Goal: Transaction & Acquisition: Purchase product/service

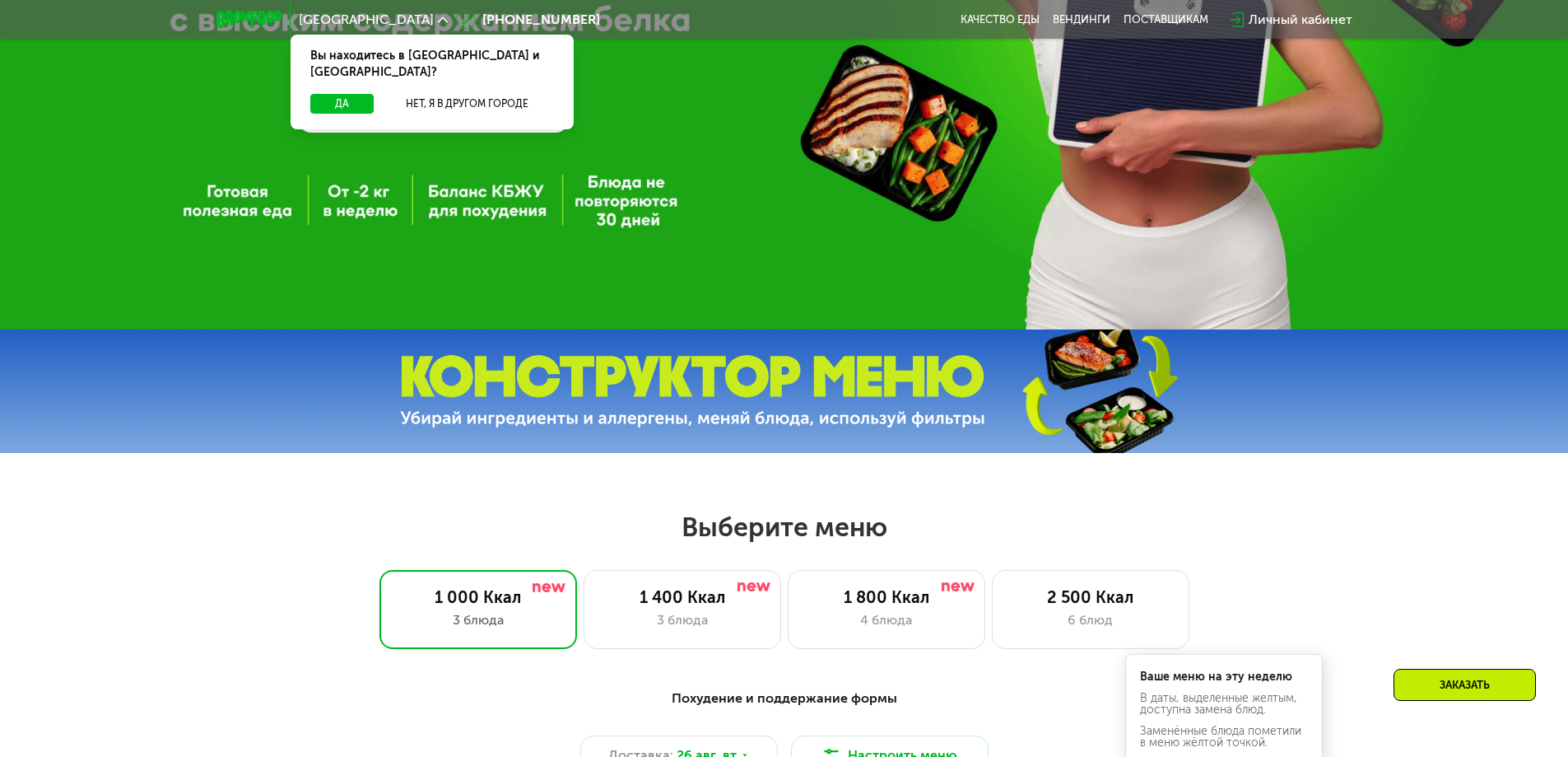
scroll to position [494, 0]
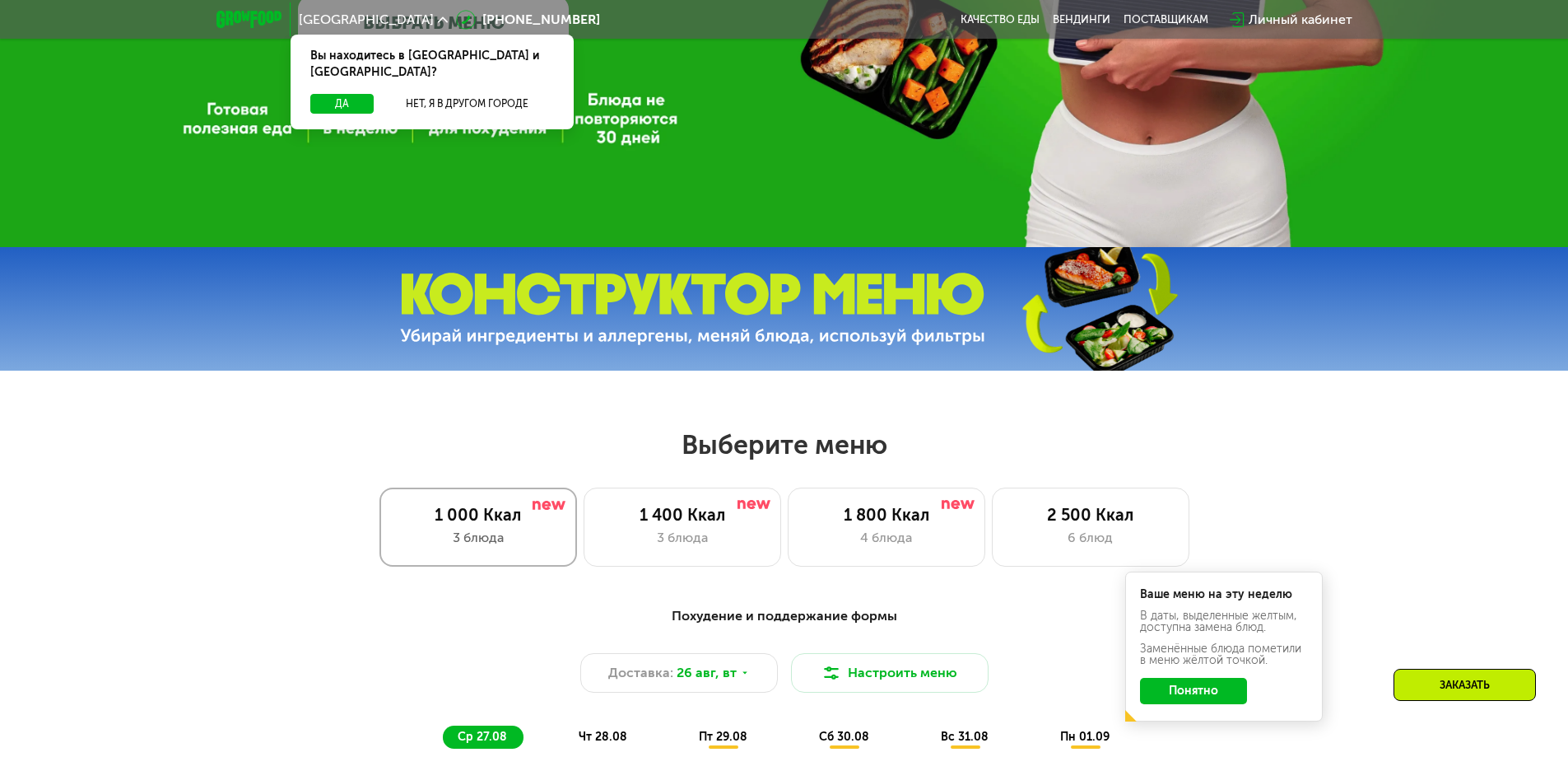
click at [479, 521] on div "1 000 Ккал" at bounding box center [478, 514] width 163 height 20
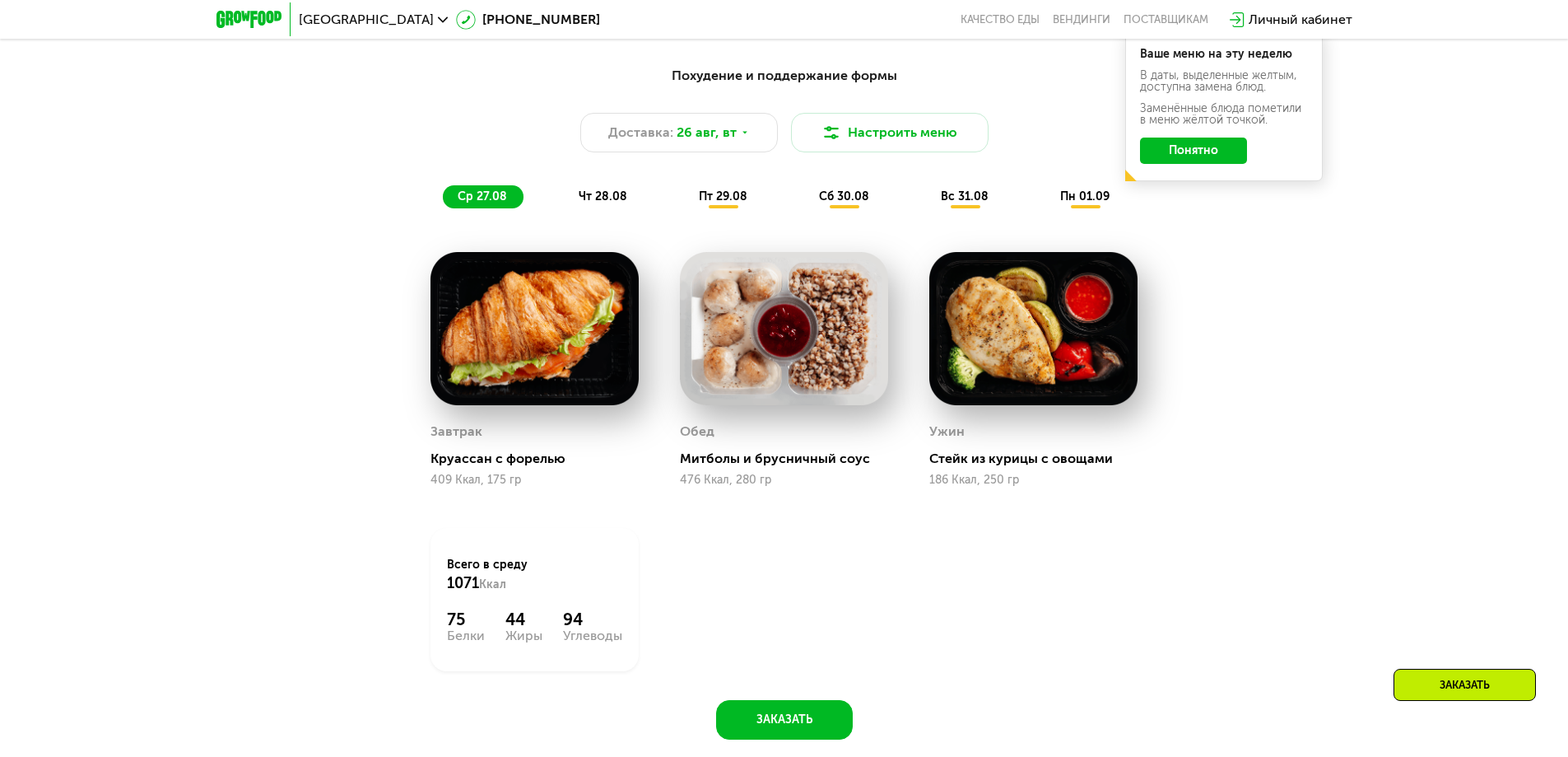
scroll to position [1235, 0]
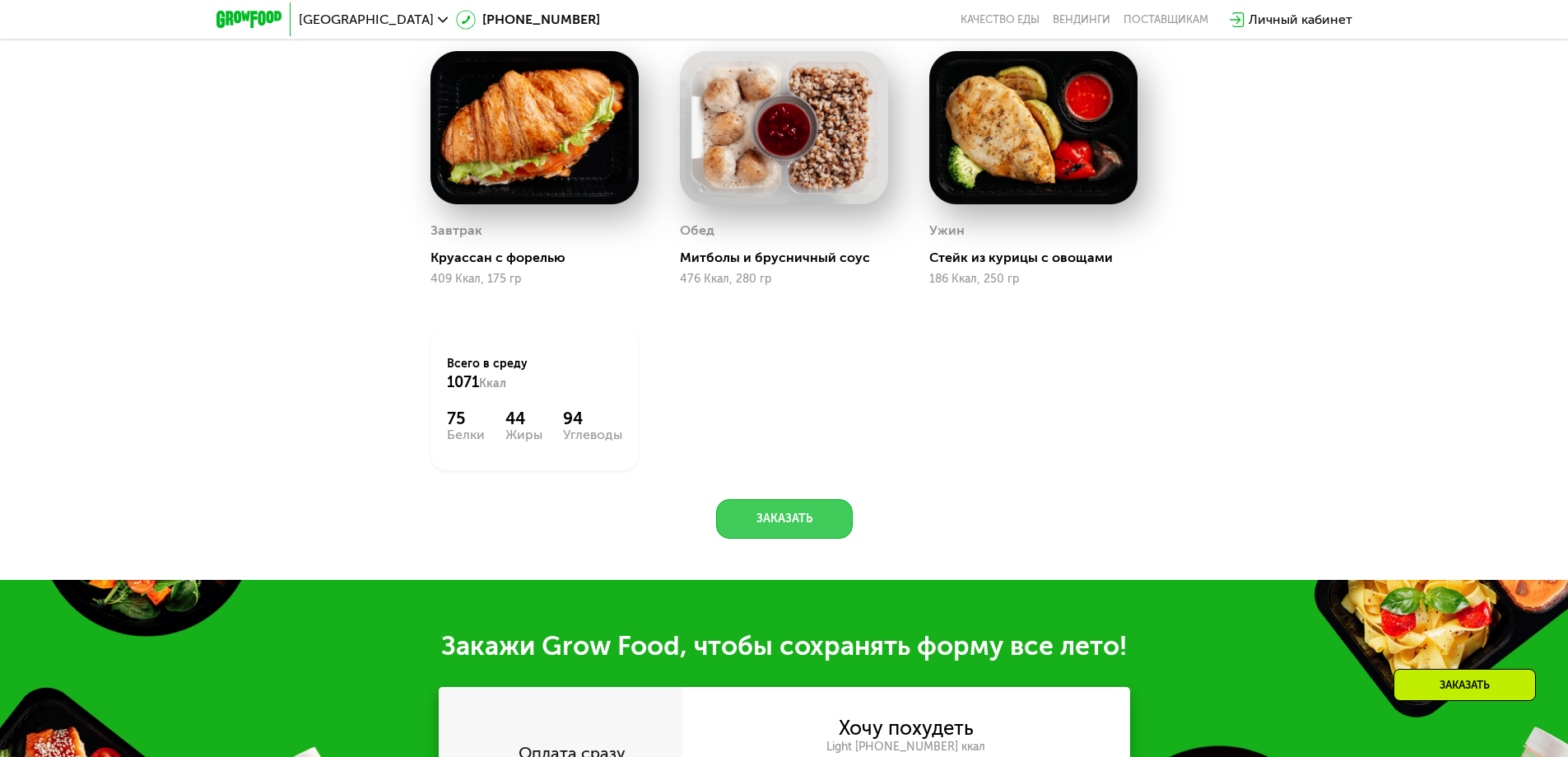
click at [785, 539] on button "Заказать" at bounding box center [785, 518] width 137 height 39
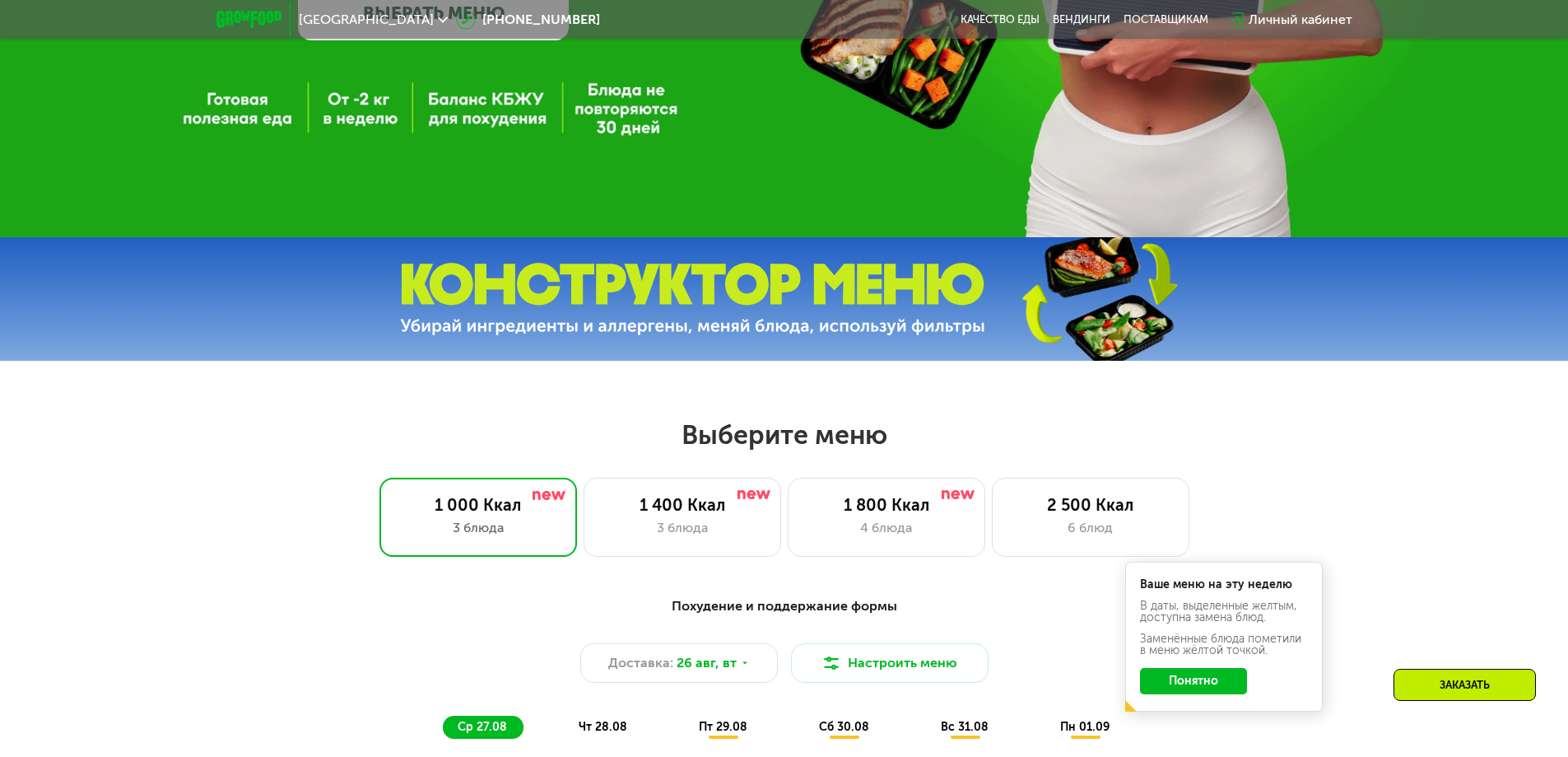
scroll to position [502, 0]
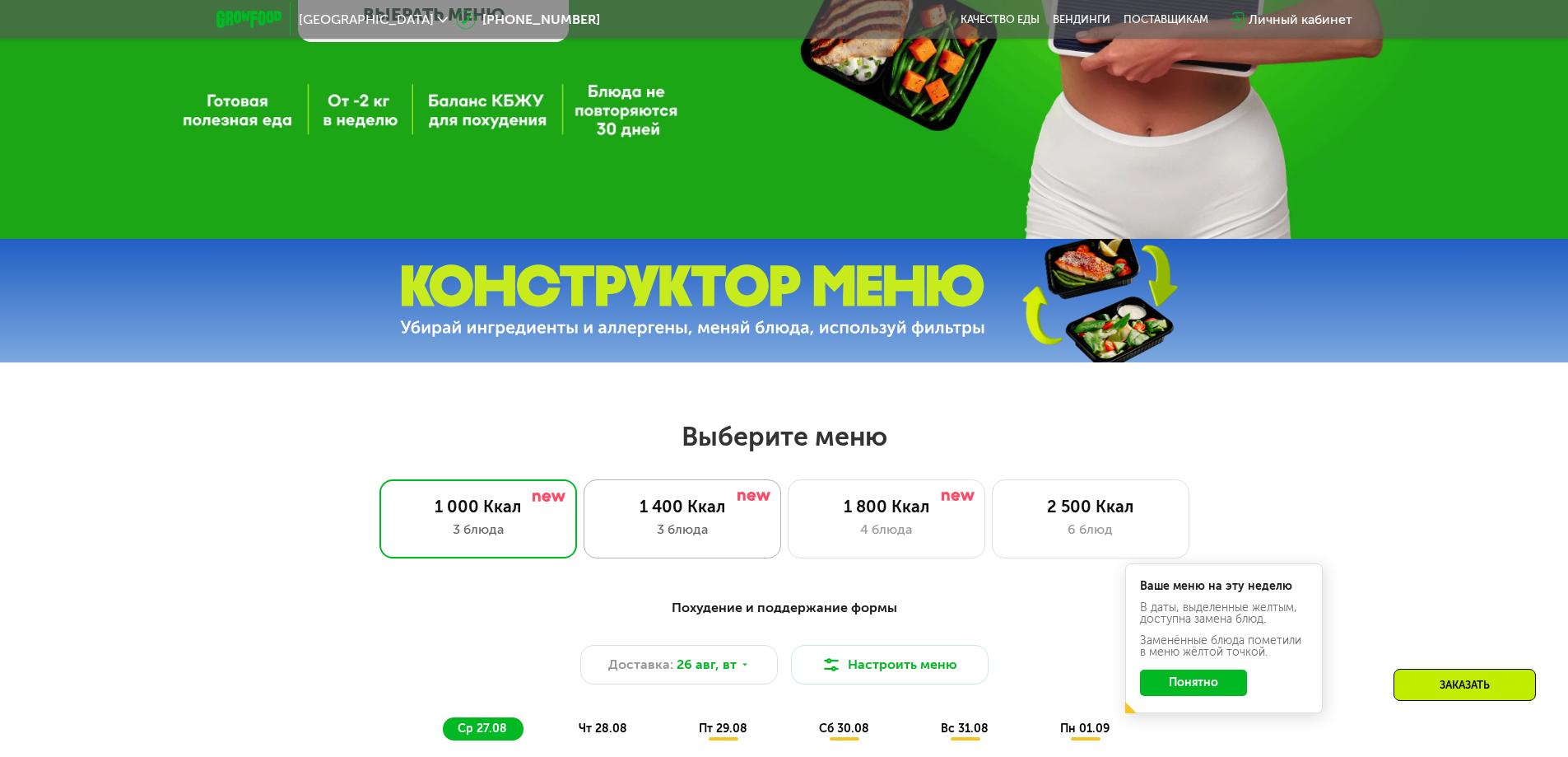
click at [646, 516] on div "1 400 Ккал" at bounding box center [682, 506] width 163 height 20
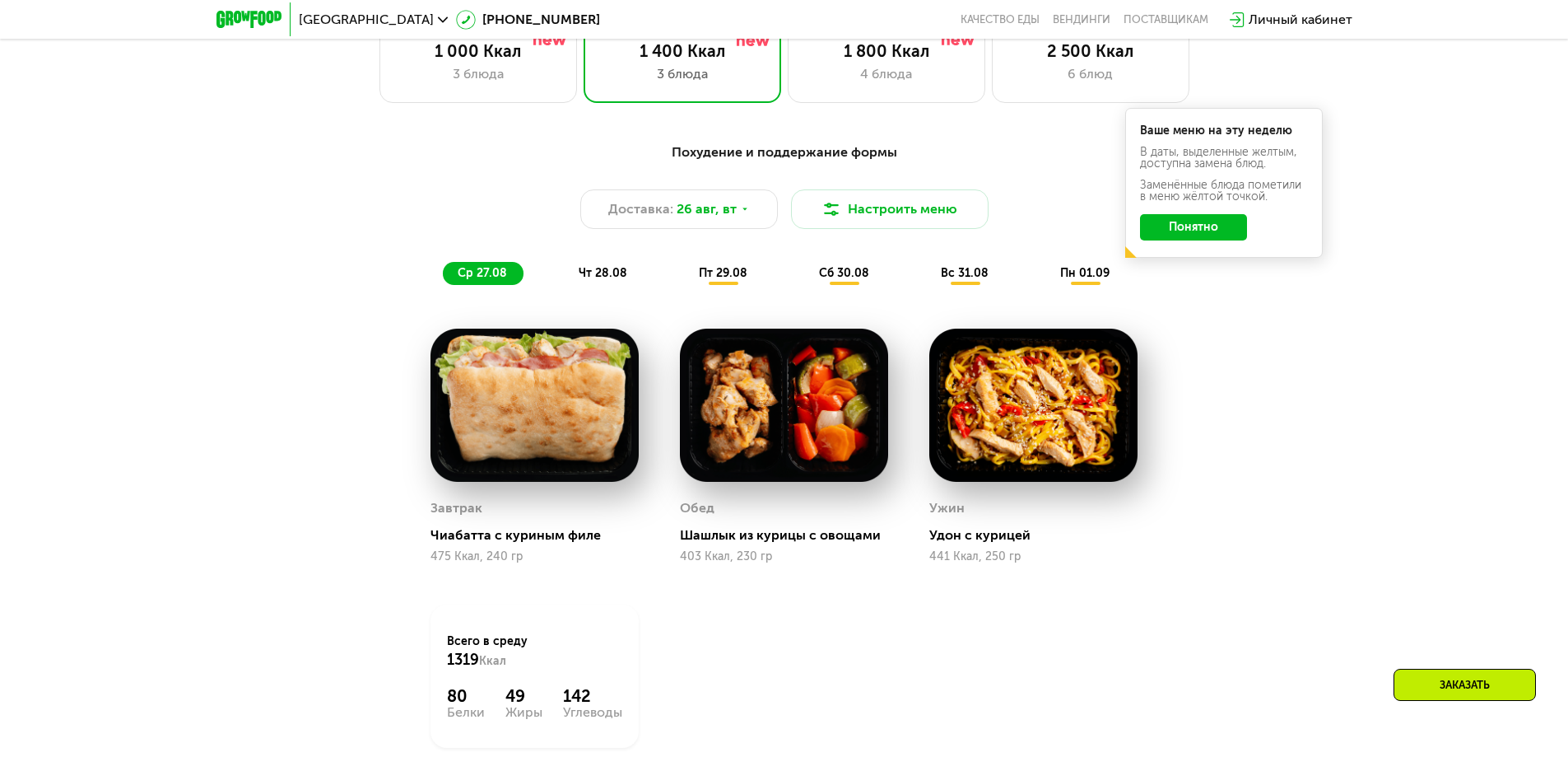
scroll to position [1079, 0]
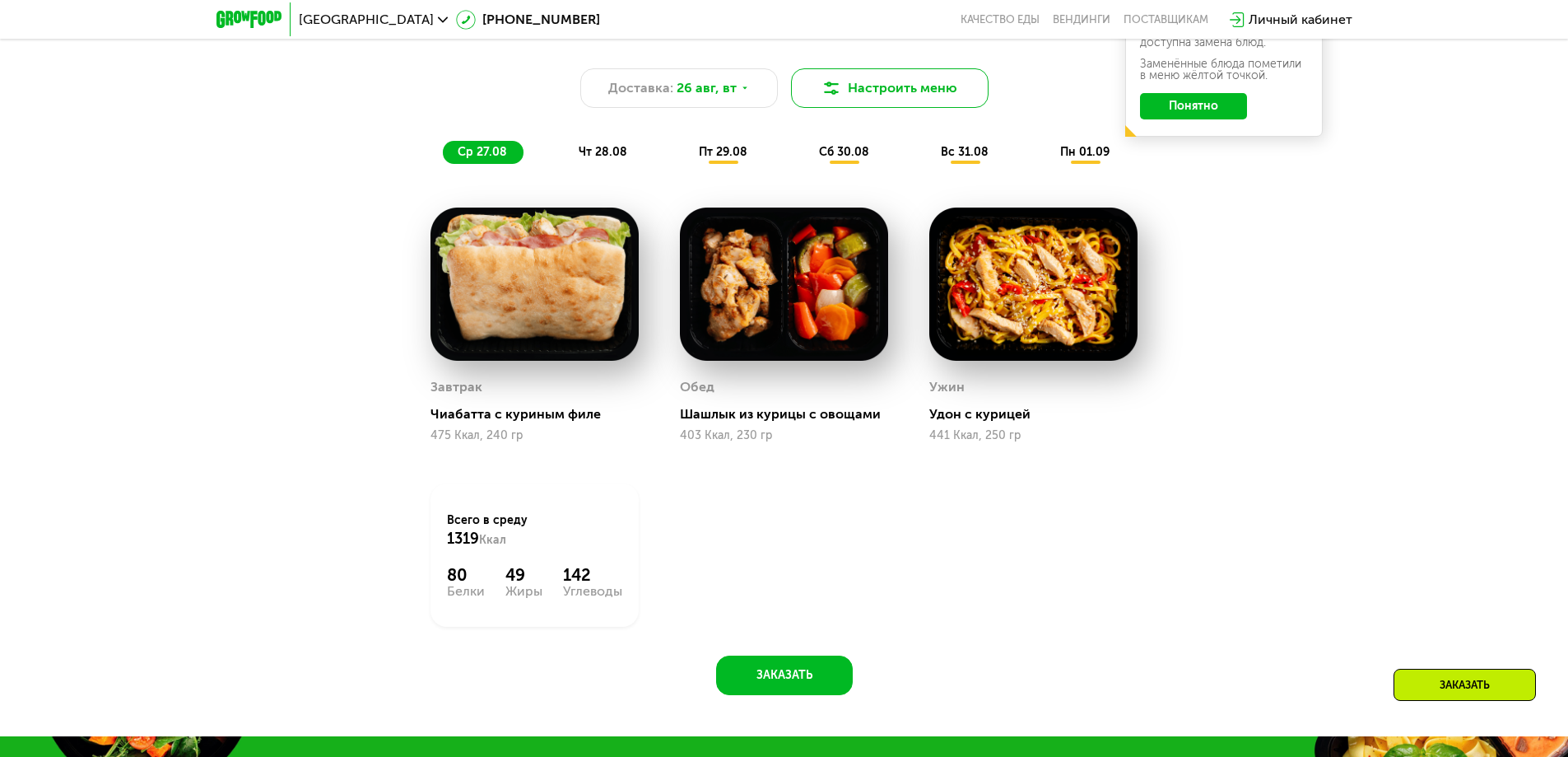
click at [867, 99] on button "Настроить меню" at bounding box center [890, 88] width 198 height 39
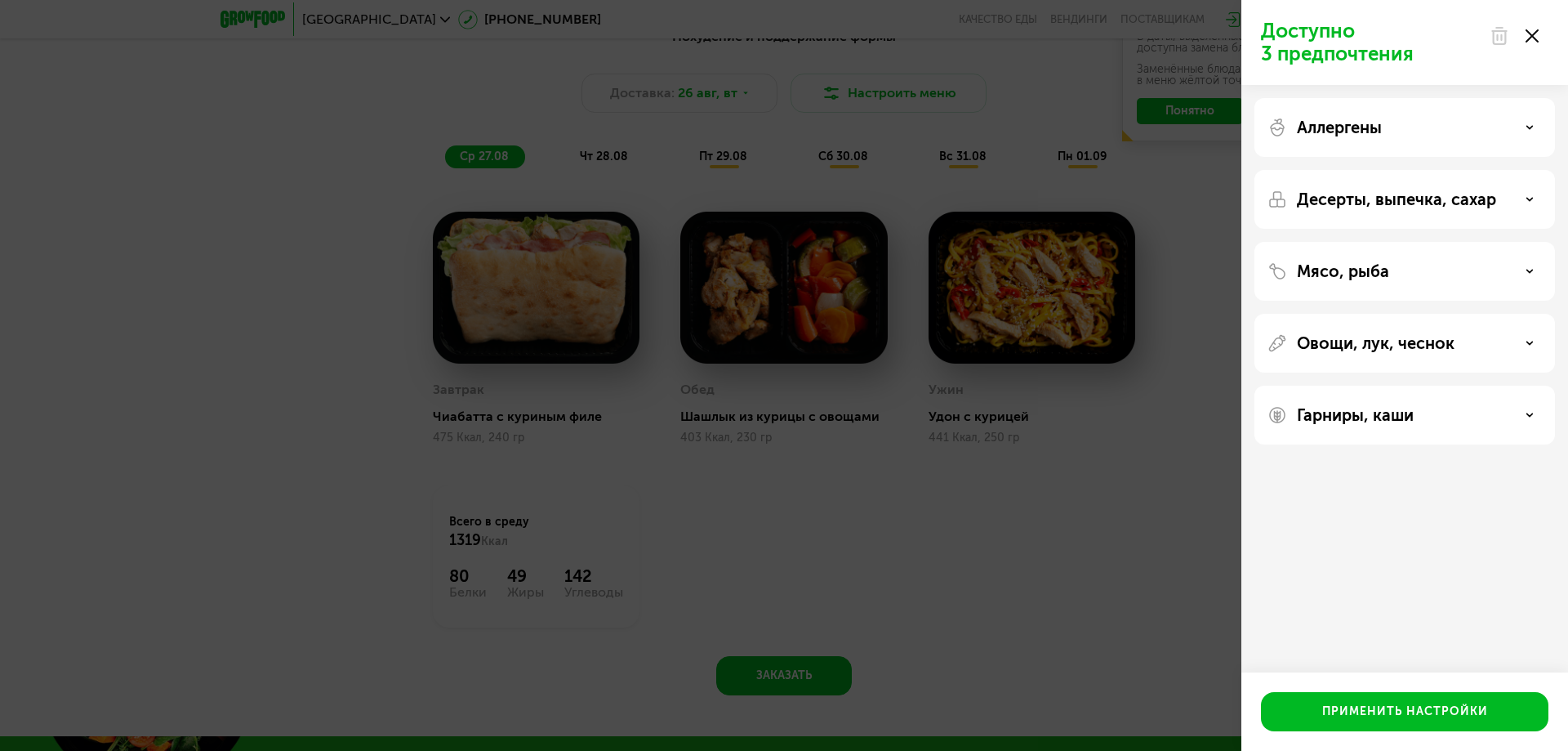
click at [1098, 520] on div "Доступно 3 предпочтения Аллергены Десерты, выпечка, сахар Мясо, рыба Овощи, лук…" at bounding box center [784, 376] width 1568 height 751
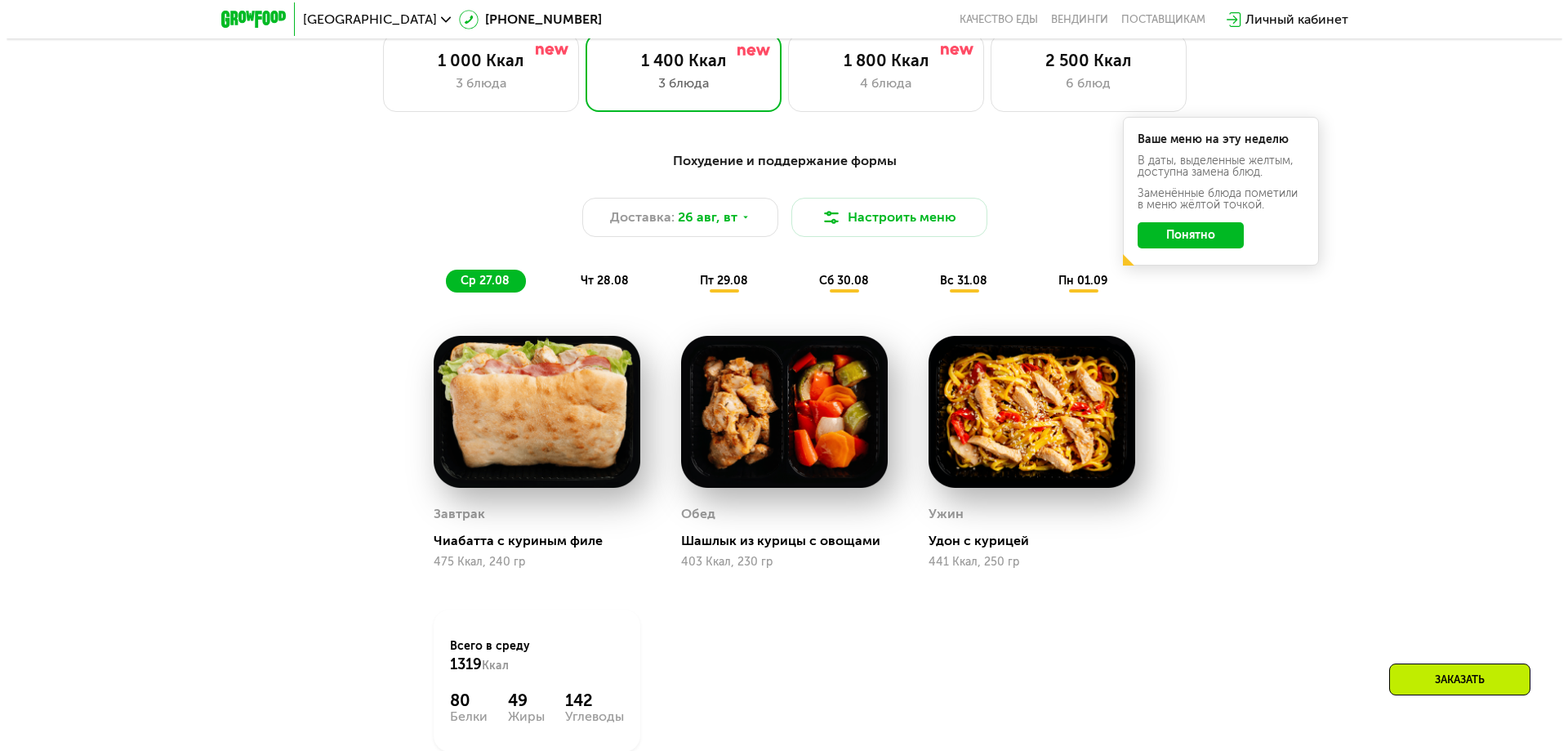
scroll to position [907, 0]
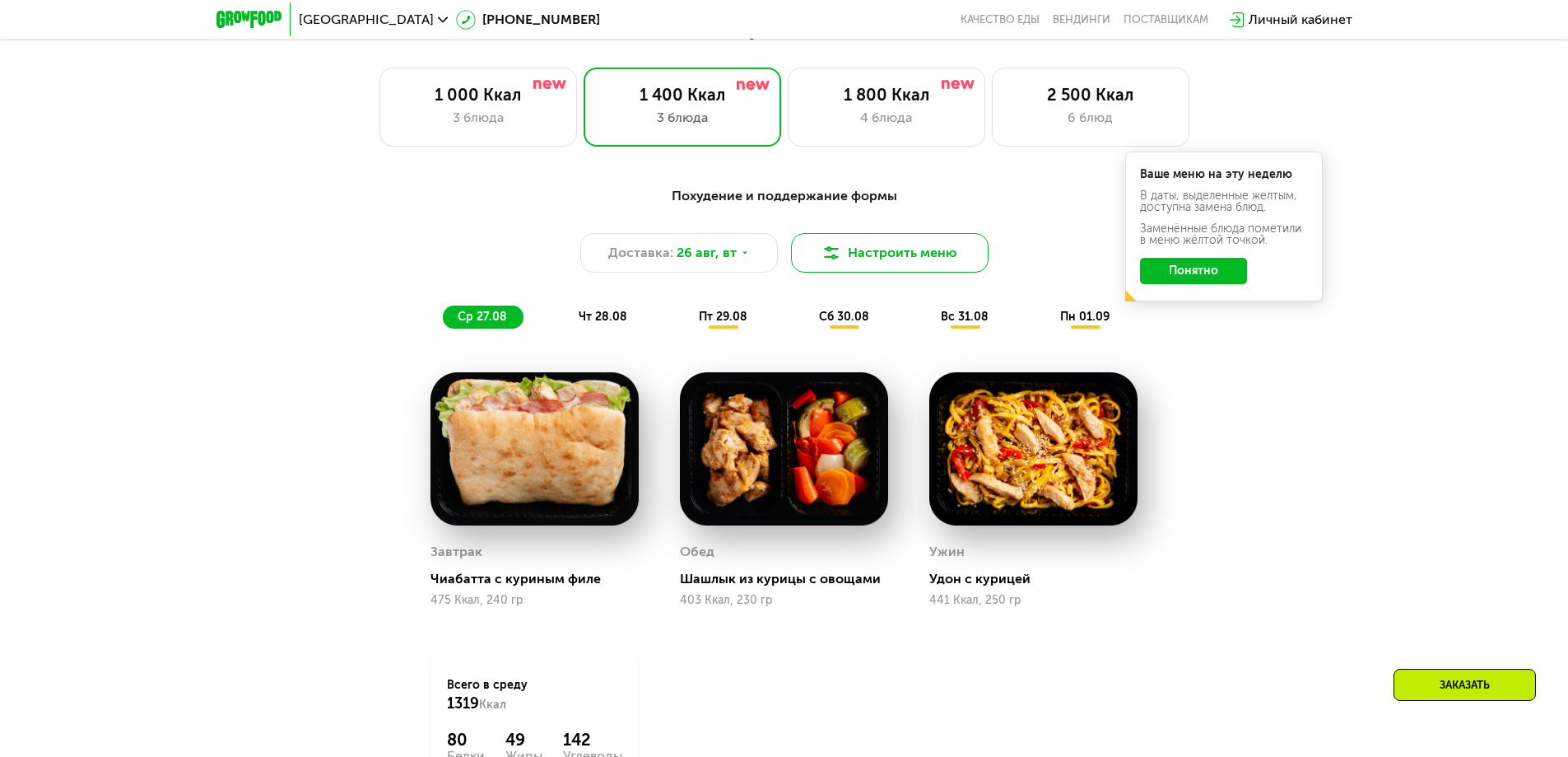
click at [901, 268] on button "Настроить меню" at bounding box center [890, 252] width 198 height 39
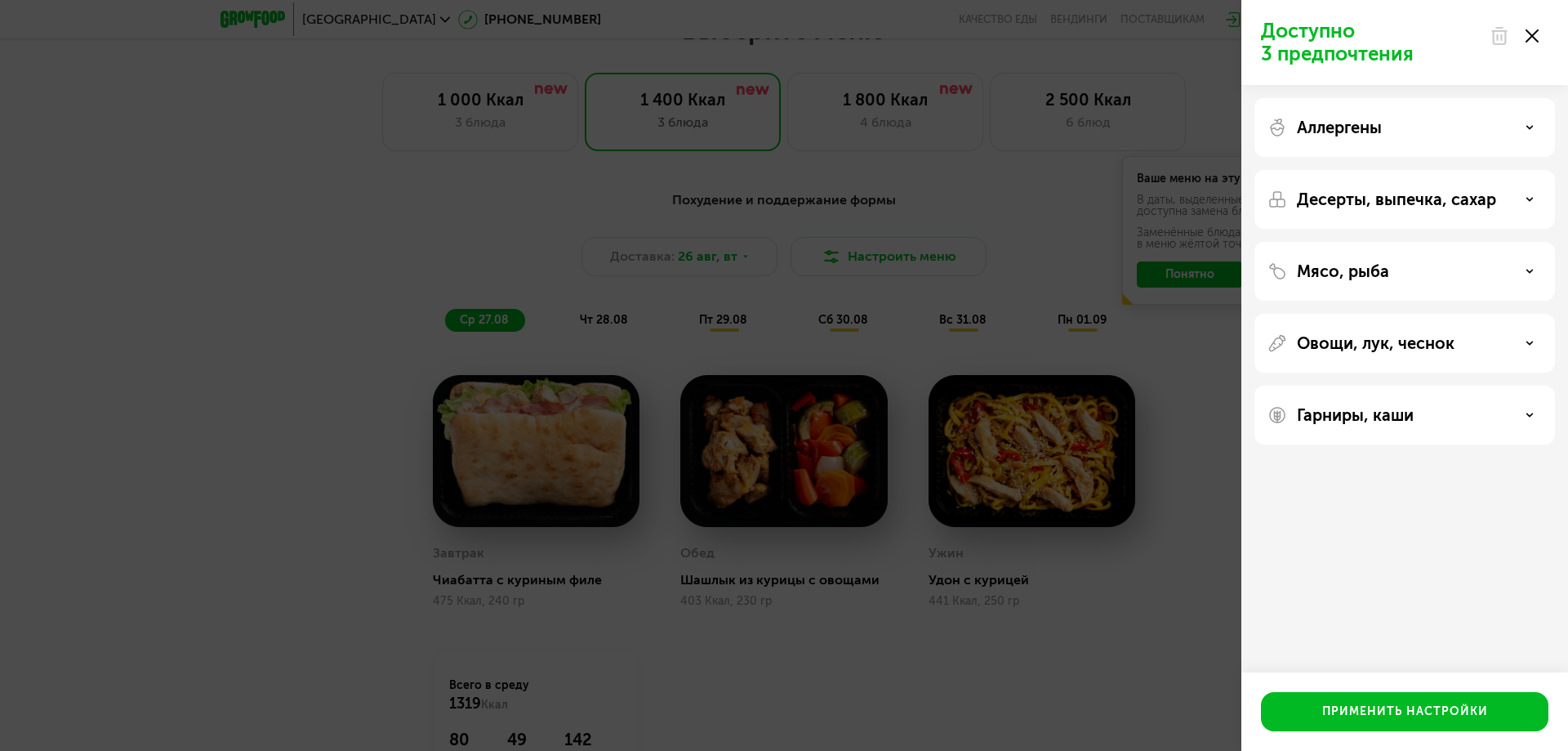
click at [1521, 276] on div "Мясо, рыба" at bounding box center [1405, 271] width 275 height 20
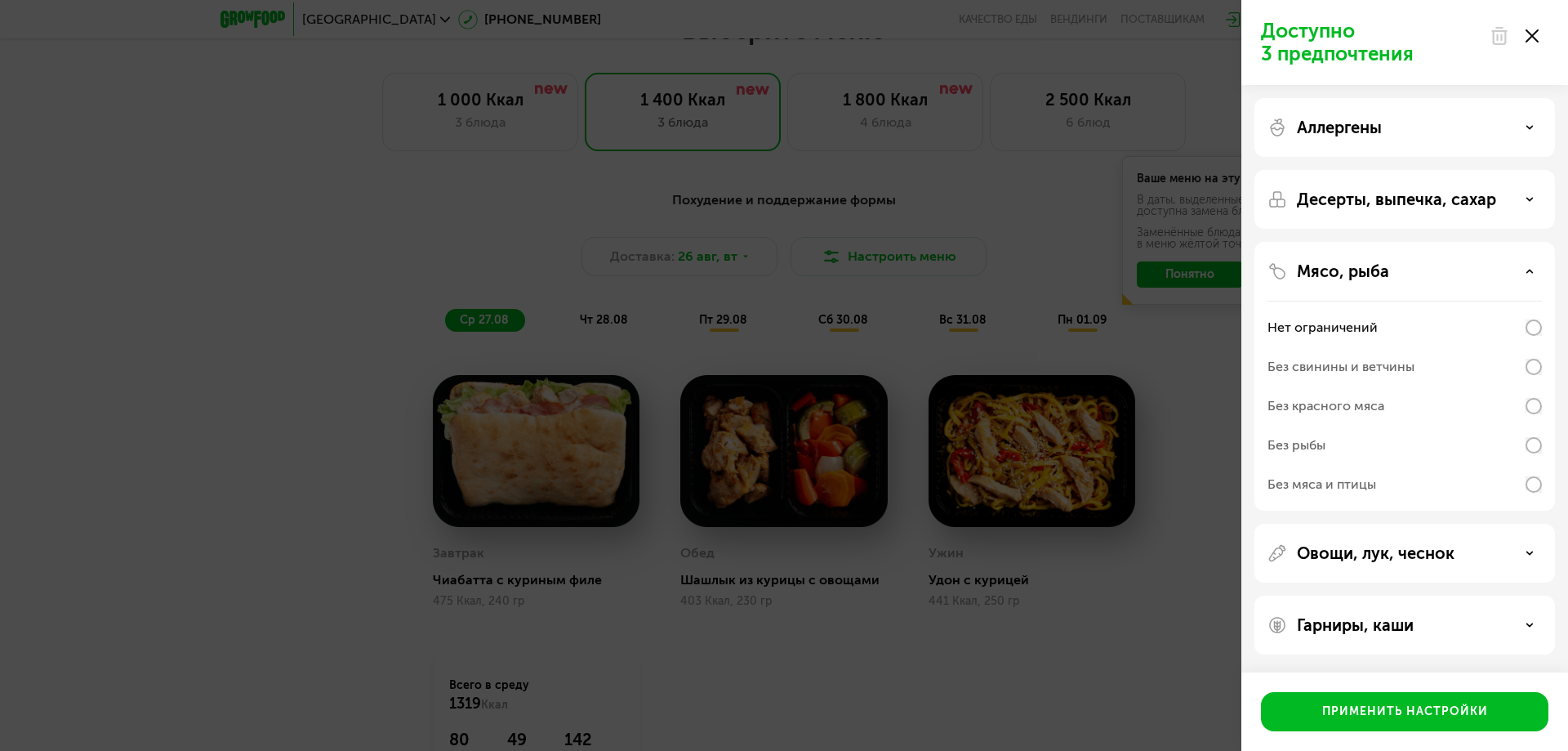
click at [1535, 612] on div "Гарниры, каши" at bounding box center [1405, 625] width 301 height 59
click at [1532, 623] on use at bounding box center [1530, 624] width 6 height 3
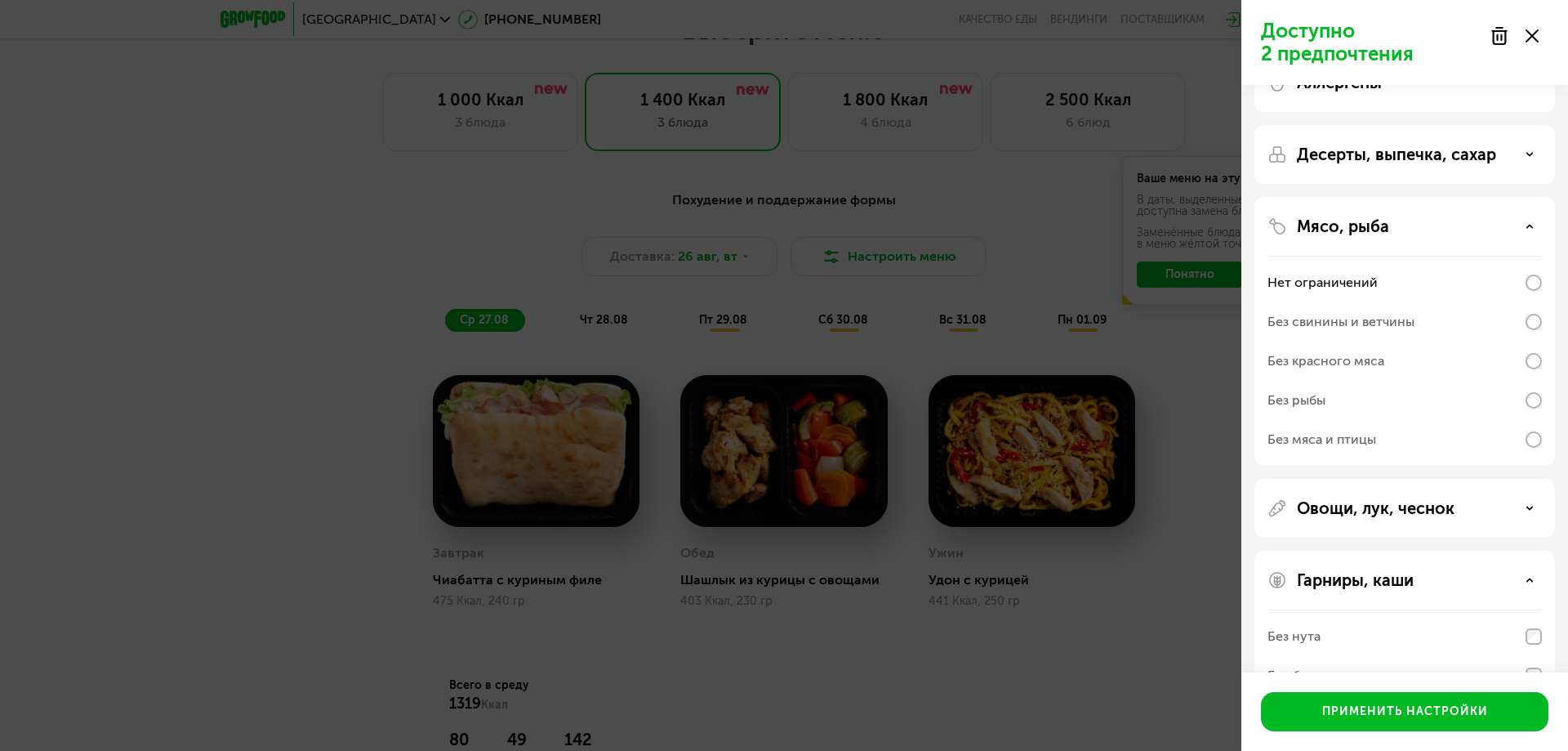
scroll to position [0, 0]
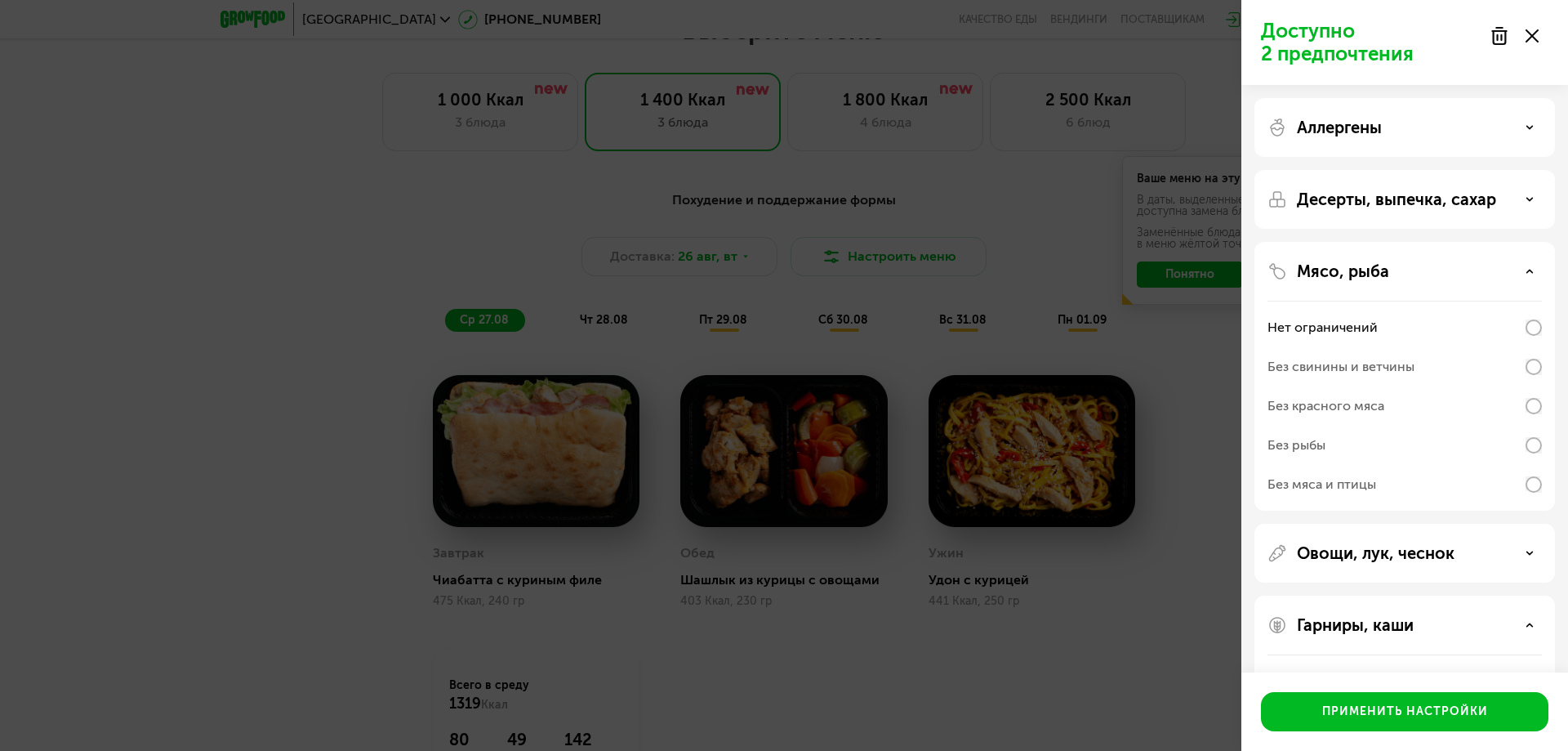
click at [1525, 123] on div "Аллергены" at bounding box center [1405, 127] width 275 height 20
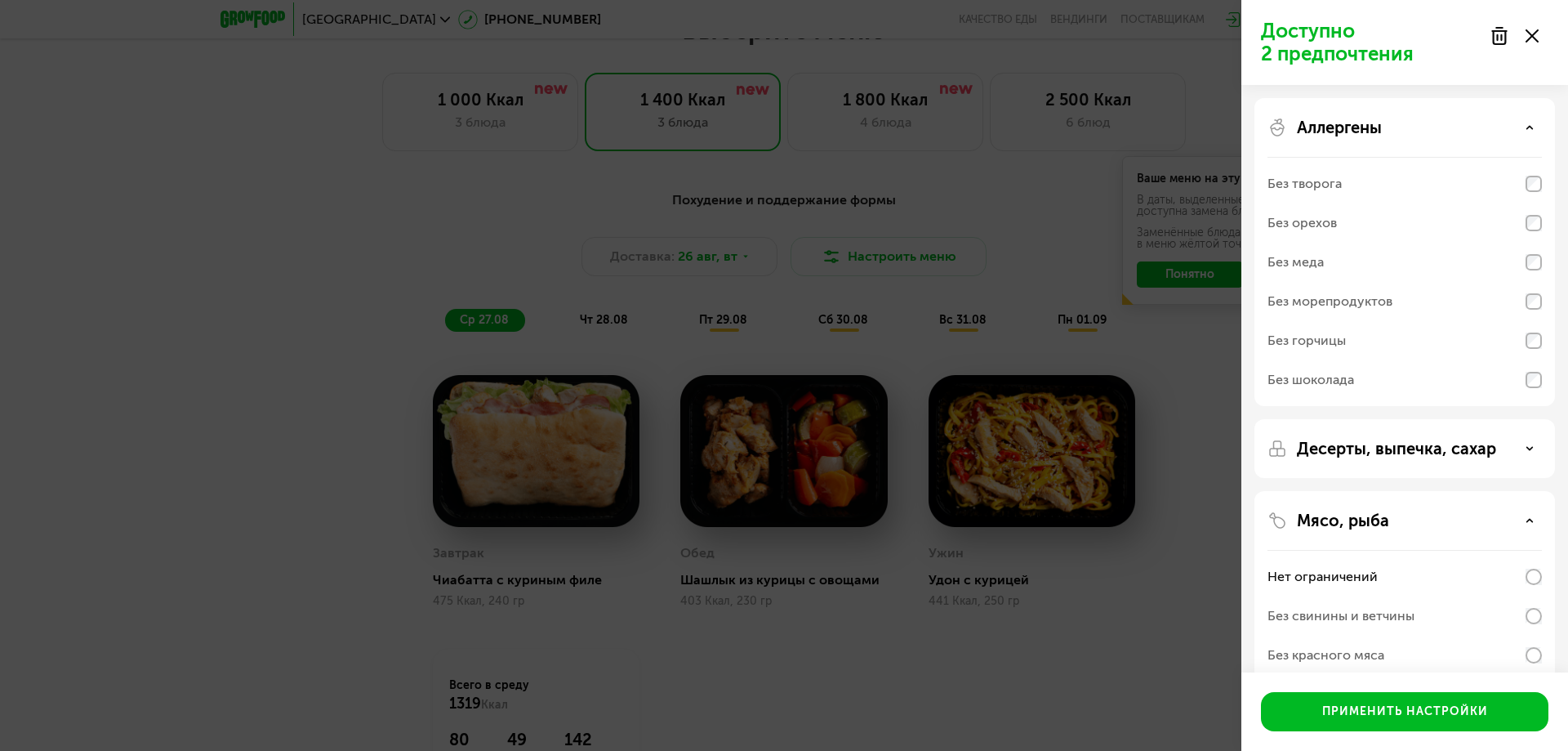
click at [1536, 446] on div "Десерты, выпечка, сахар" at bounding box center [1405, 449] width 275 height 20
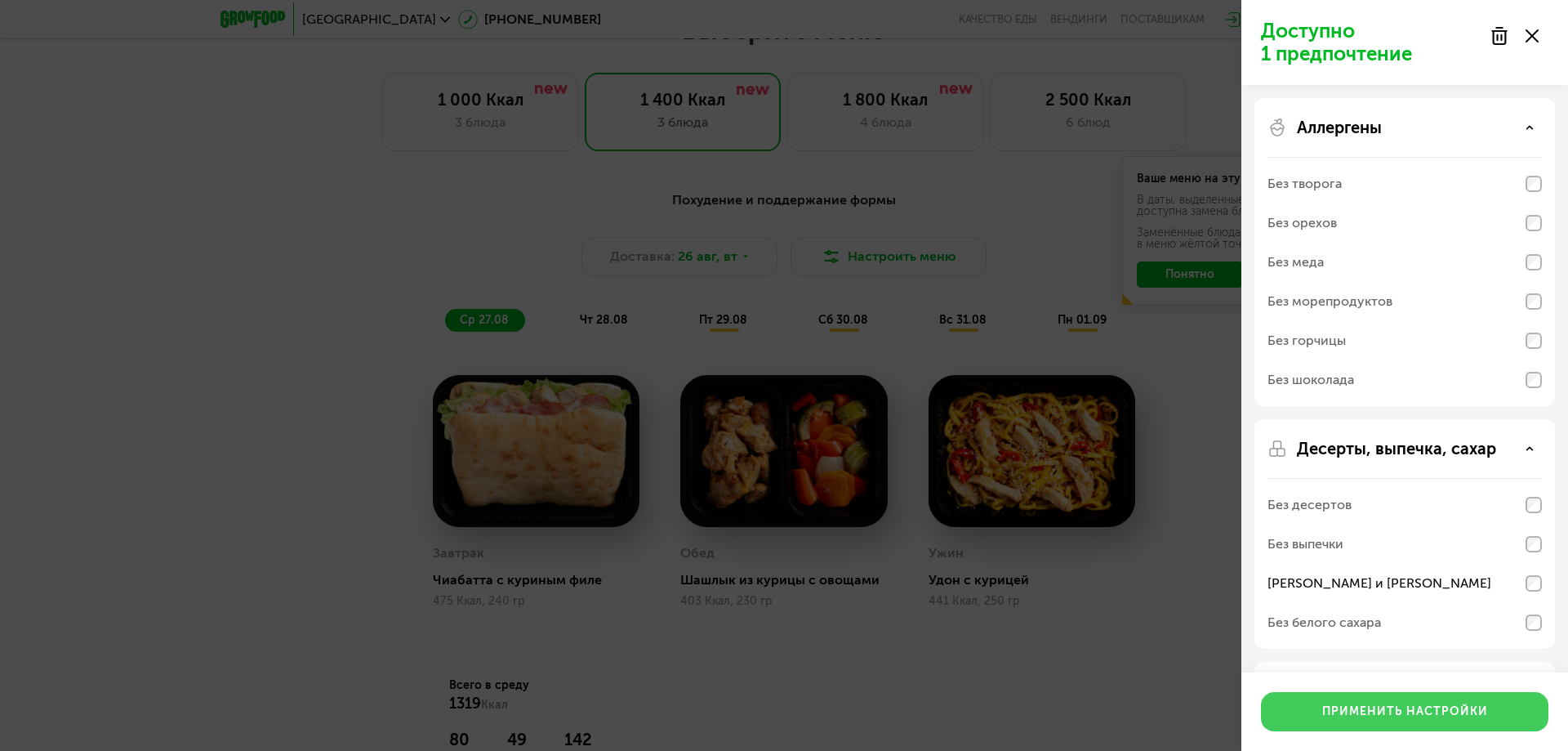
click at [1394, 714] on div "Применить настройки" at bounding box center [1405, 711] width 166 height 17
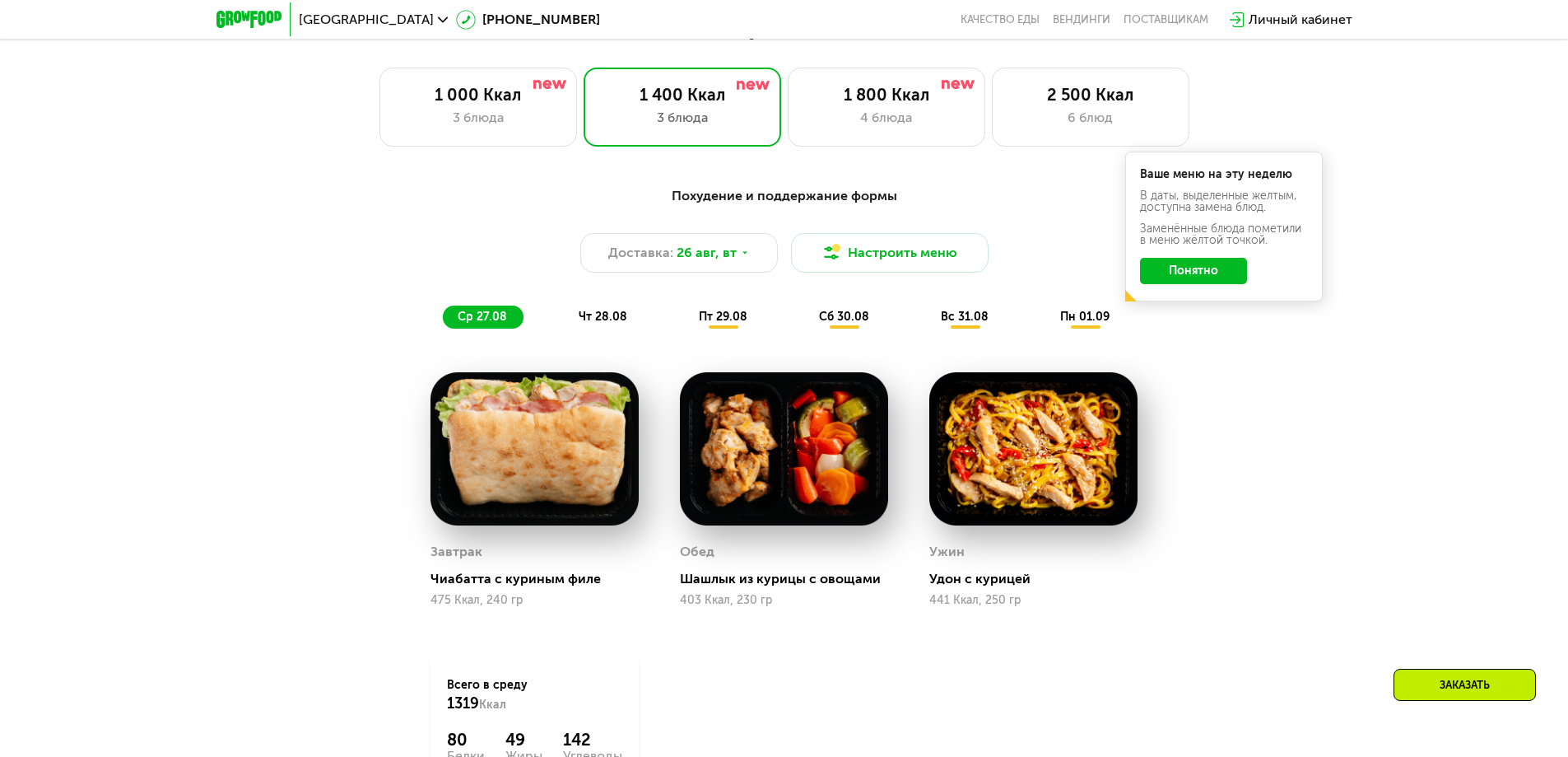
click at [594, 321] on span "чт 28.08" at bounding box center [603, 316] width 48 height 14
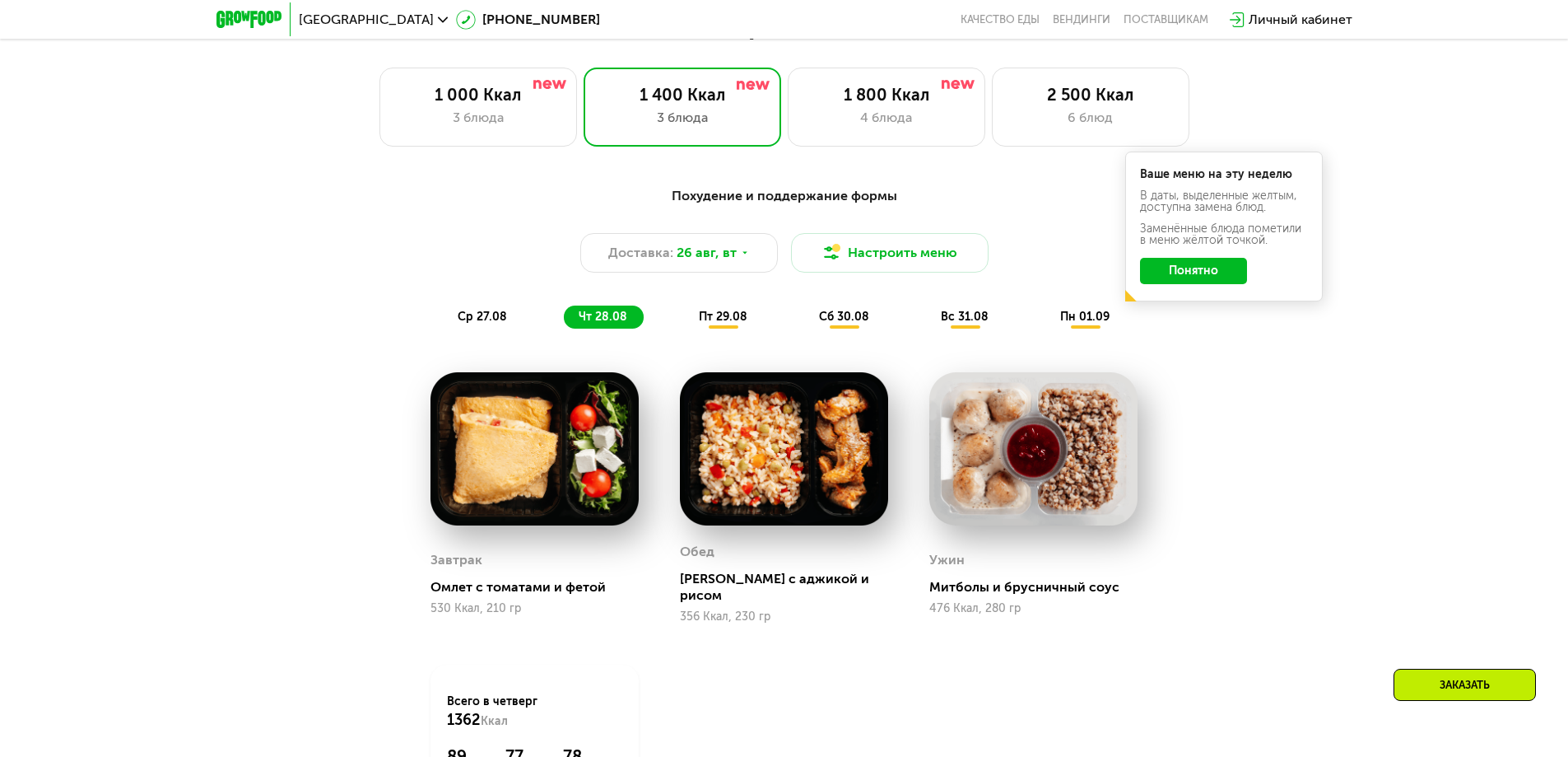
scroll to position [1079, 0]
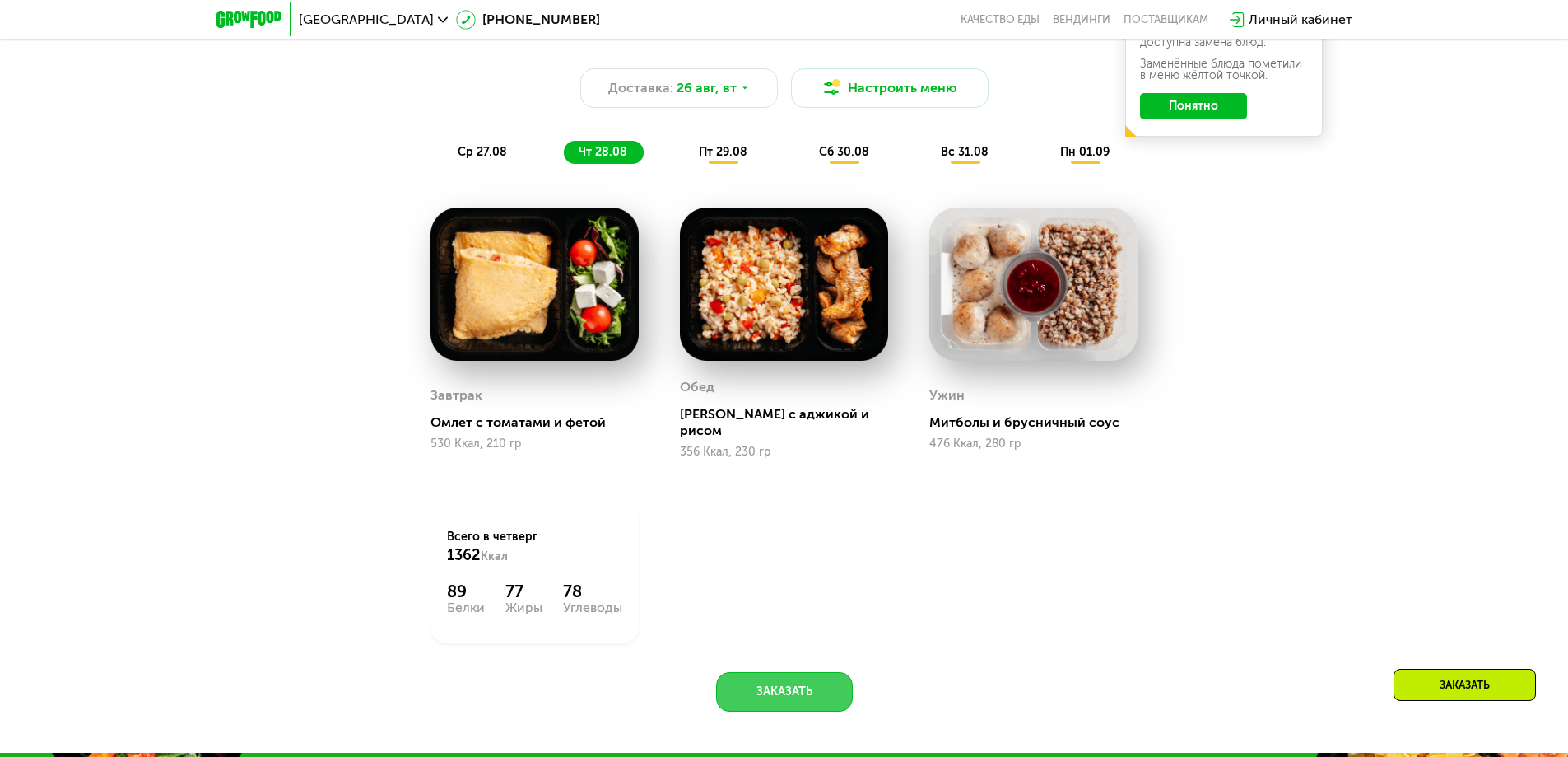
click at [778, 676] on button "Заказать" at bounding box center [785, 691] width 137 height 39
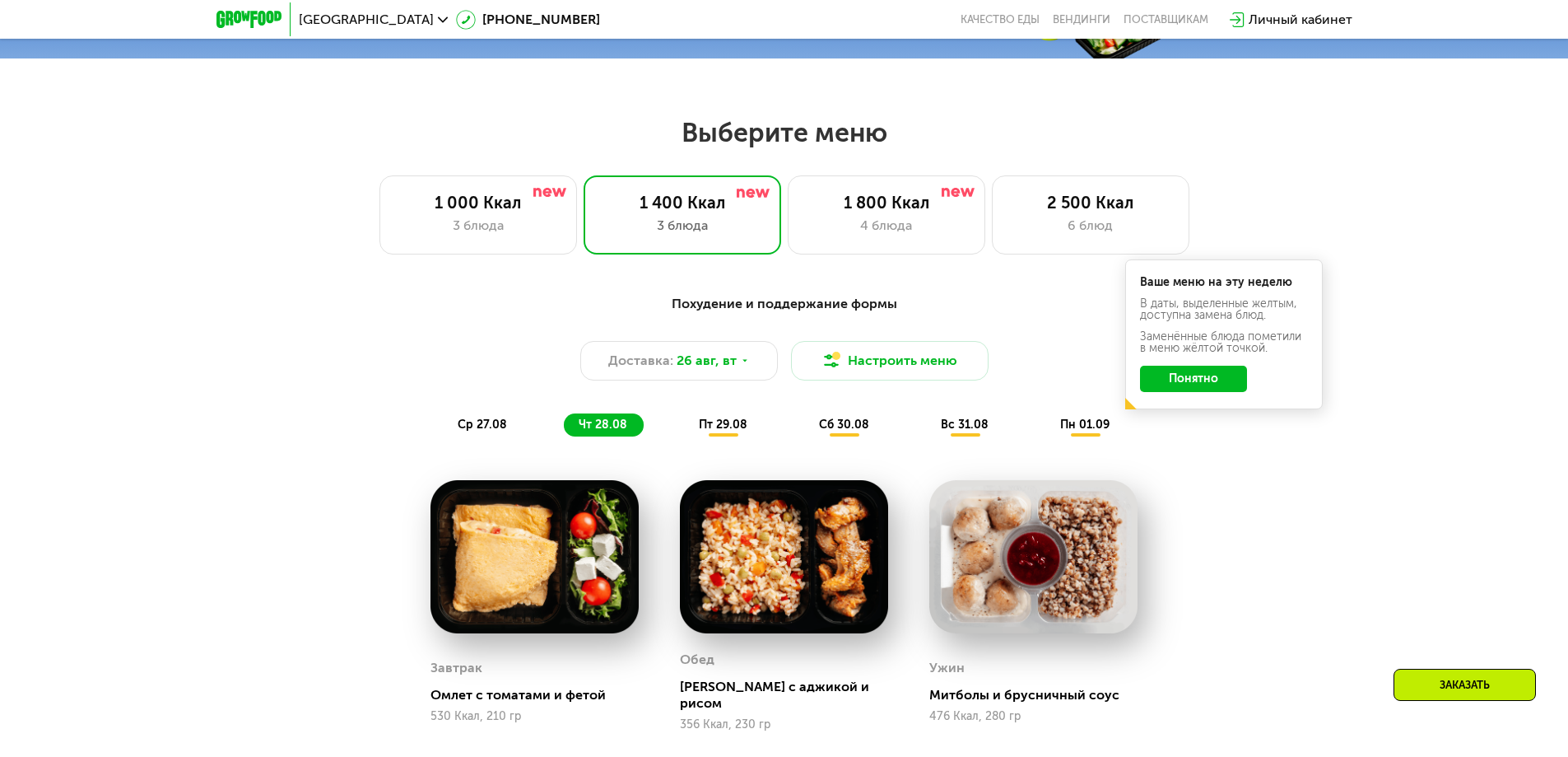
scroll to position [502, 0]
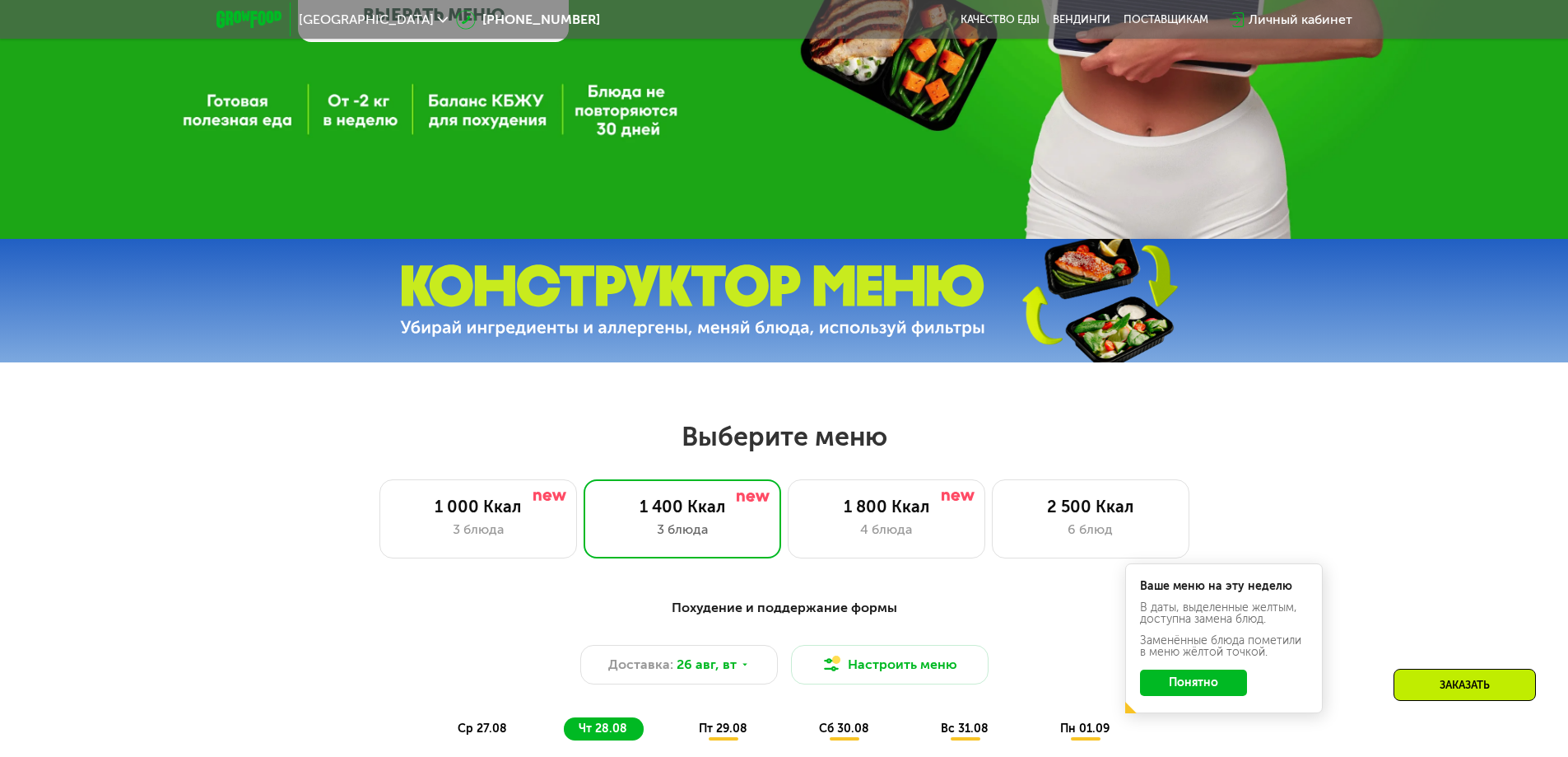
click at [249, 22] on img at bounding box center [249, 19] width 65 height 18
click at [237, 9] on div at bounding box center [250, 19] width 82 height 34
